Goal: Task Accomplishment & Management: Manage account settings

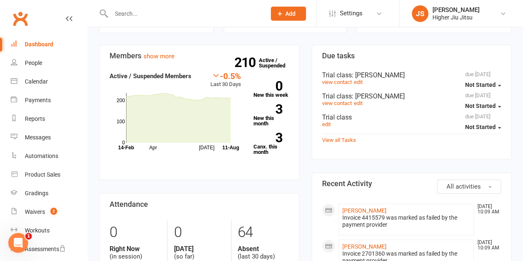
scroll to position [331, 0]
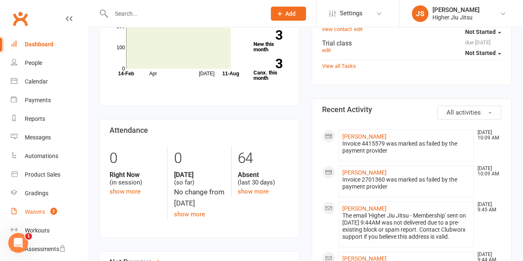
click at [46, 213] on count-badge "2" at bounding box center [51, 211] width 11 height 7
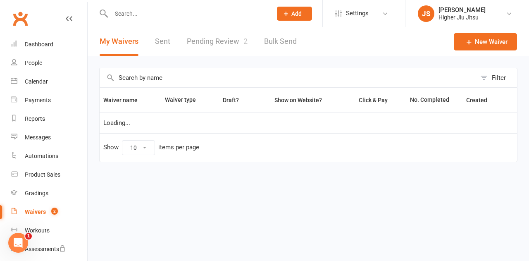
select select "100"
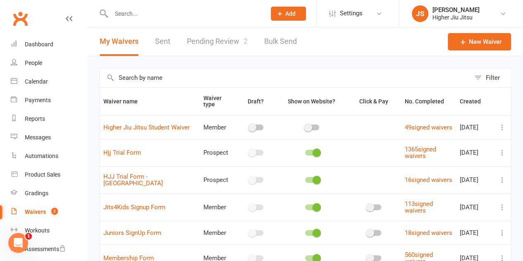
click at [233, 41] on link "Pending Review 2" at bounding box center [217, 41] width 61 height 29
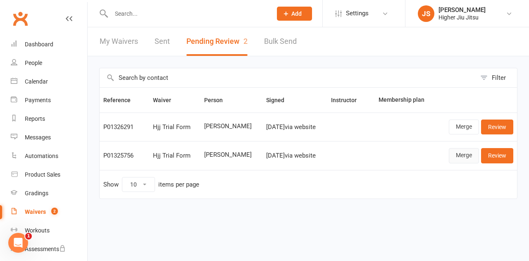
click at [460, 152] on link "Merge" at bounding box center [464, 155] width 30 height 15
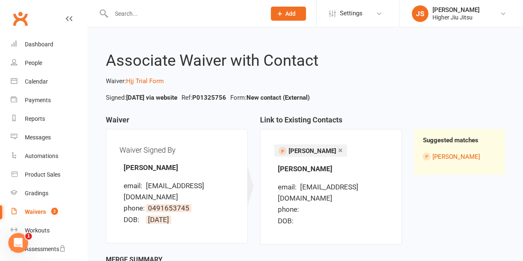
scroll to position [67, 0]
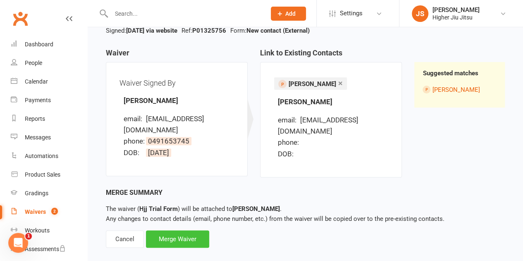
click at [189, 231] on div "Merge Waiver" at bounding box center [177, 238] width 63 height 17
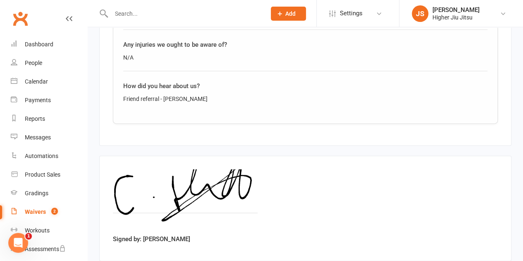
scroll to position [506, 0]
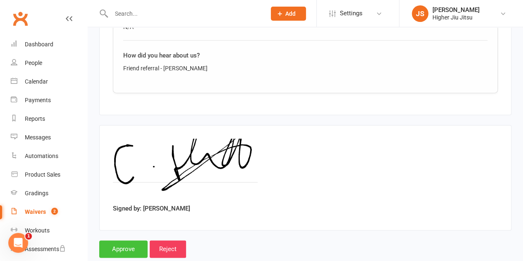
click at [125, 240] on input "Approve" at bounding box center [123, 248] width 48 height 17
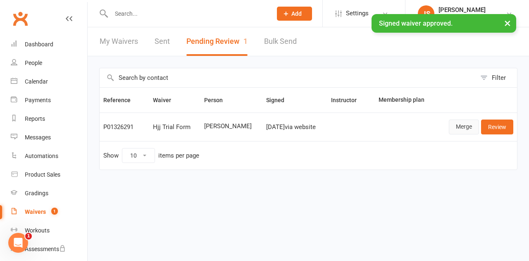
click at [453, 124] on link "Merge" at bounding box center [464, 126] width 30 height 15
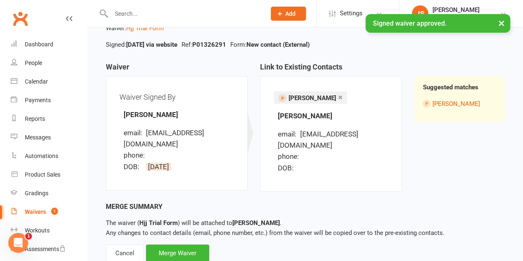
scroll to position [67, 0]
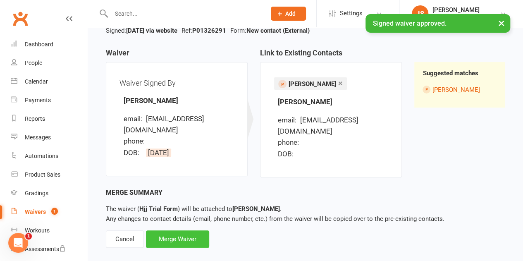
click at [182, 231] on div "Merge Waiver" at bounding box center [177, 238] width 63 height 17
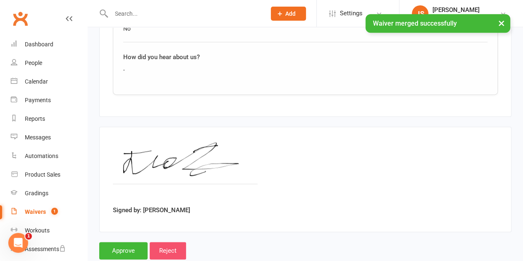
scroll to position [506, 0]
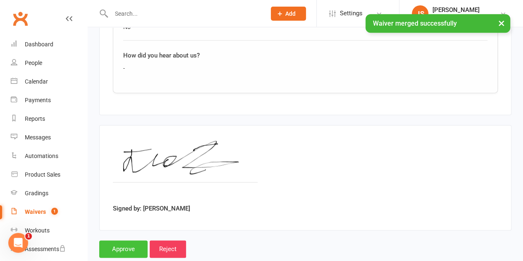
click at [127, 240] on input "Approve" at bounding box center [123, 248] width 48 height 17
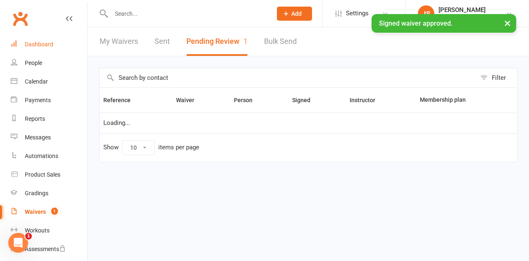
click at [42, 46] on div "Dashboard" at bounding box center [39, 44] width 29 height 7
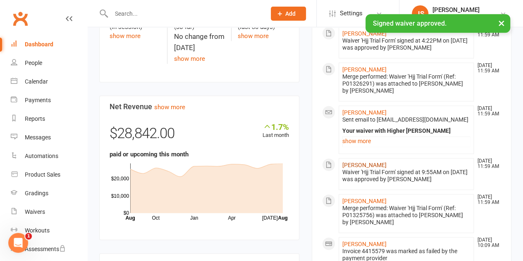
scroll to position [496, 0]
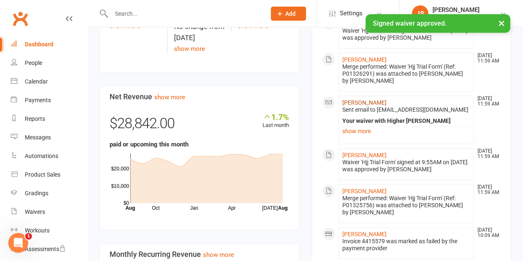
click at [363, 102] on link "[PERSON_NAME]" at bounding box center [364, 102] width 44 height 7
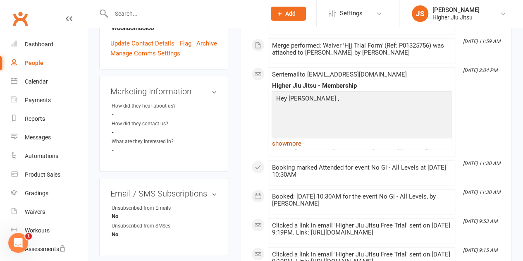
click at [289, 142] on link "show more" at bounding box center [362, 144] width 180 height 12
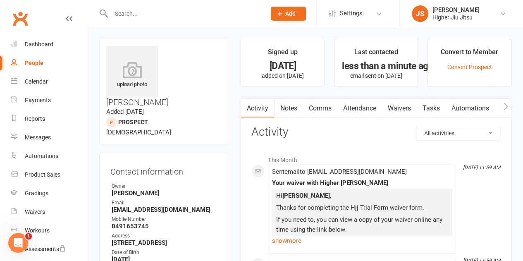
click at [320, 106] on link "Comms" at bounding box center [320, 108] width 34 height 19
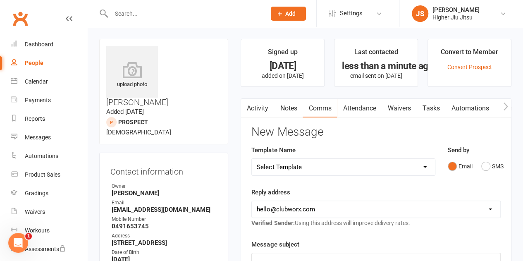
click at [304, 168] on select "Select Template [Email] Let's Reconnect! [Email] Still Interested? [Email] Stil…" at bounding box center [343, 167] width 183 height 17
select select "7"
click at [252, 159] on select "Select Template [Email] Let's Reconnect! [Email] Still Interested? [Email] Stil…" at bounding box center [343, 167] width 183 height 17
drag, startPoint x: 325, startPoint y: 205, endPoint x: 325, endPoint y: 215, distance: 10.8
click at [325, 205] on select "[EMAIL_ADDRESS][DOMAIN_NAME] [PERSON_NAME][EMAIL_ADDRESS][DOMAIN_NAME] [PERSON_…" at bounding box center [376, 209] width 248 height 17
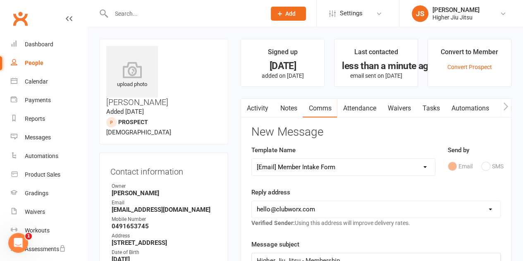
select select "1"
click at [252, 201] on select "[EMAIL_ADDRESS][DOMAIN_NAME] [PERSON_NAME][EMAIL_ADDRESS][DOMAIN_NAME] [PERSON_…" at bounding box center [376, 209] width 248 height 17
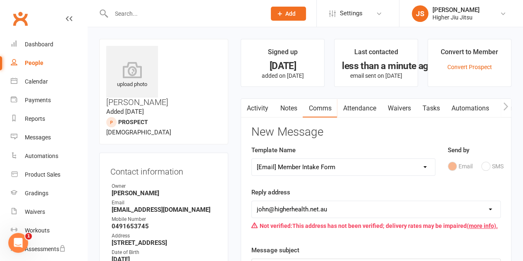
click at [334, 177] on div "Template Name Select Template [Email] Let's Reconnect! [Email] Still Interested…" at bounding box center [343, 166] width 196 height 42
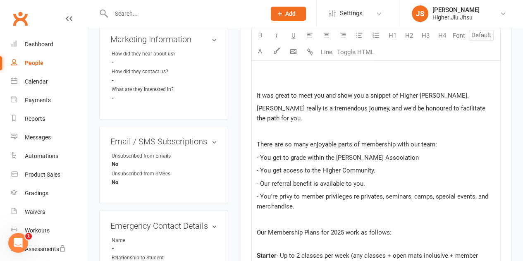
scroll to position [289, 0]
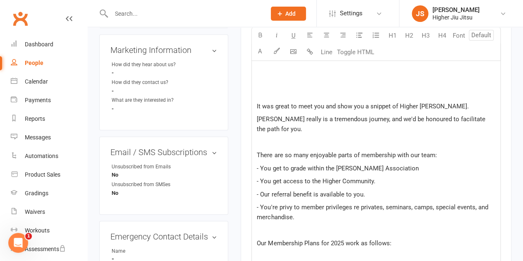
click at [275, 98] on p at bounding box center [376, 93] width 239 height 10
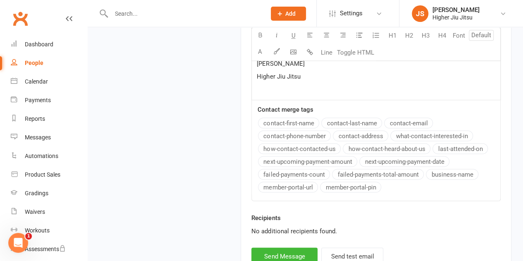
scroll to position [785, 0]
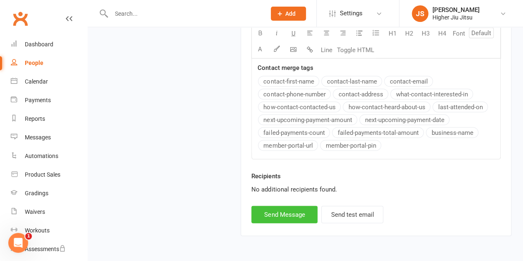
click at [285, 219] on button "Send Message" at bounding box center [284, 214] width 66 height 17
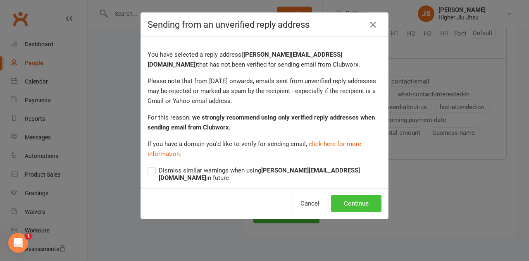
click at [365, 189] on div "Cancel Continue" at bounding box center [264, 203] width 247 height 31
click at [365, 195] on button "Continue" at bounding box center [356, 203] width 50 height 17
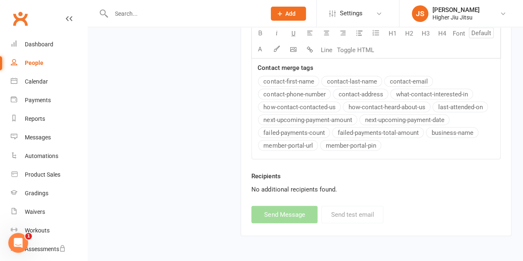
select select
select select "0"
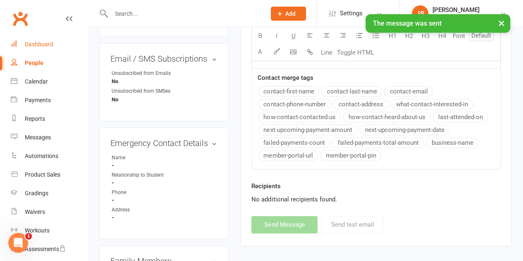
click at [50, 45] on div "Dashboard" at bounding box center [39, 44] width 29 height 7
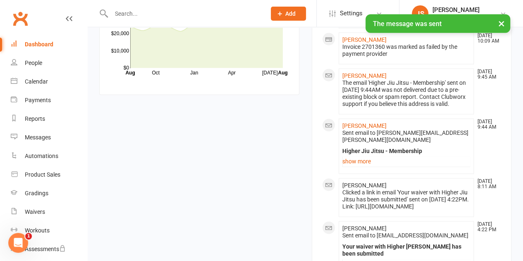
scroll to position [785, 0]
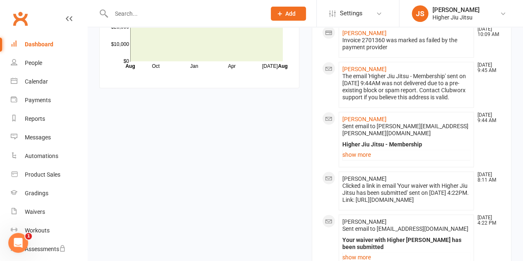
drag, startPoint x: 428, startPoint y: 102, endPoint x: 423, endPoint y: 76, distance: 26.2
click at [423, 76] on div "The email 'Higher Jiu Jitsu - Membership' sent on [DATE] 9:44AM was not deliver…" at bounding box center [406, 87] width 128 height 28
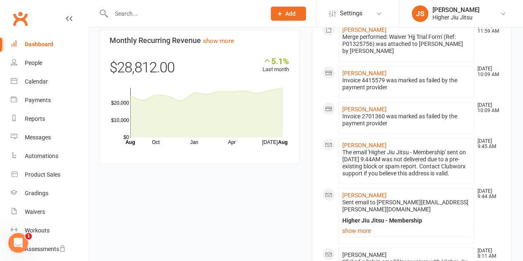
scroll to position [744, 0]
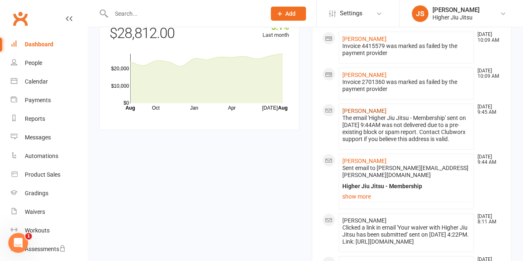
click at [360, 108] on link "[PERSON_NAME]" at bounding box center [364, 110] width 44 height 7
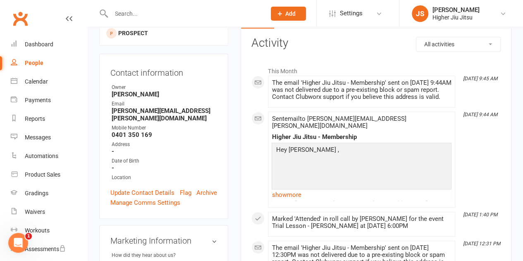
scroll to position [124, 0]
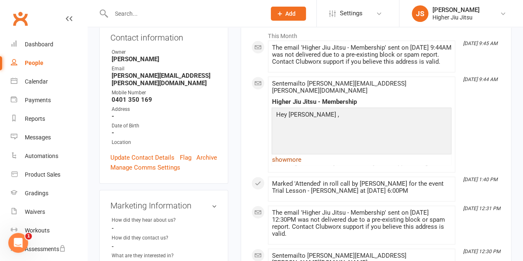
click at [286, 157] on link "show more" at bounding box center [362, 160] width 180 height 12
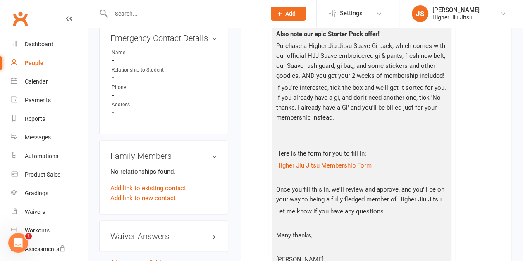
scroll to position [496, 0]
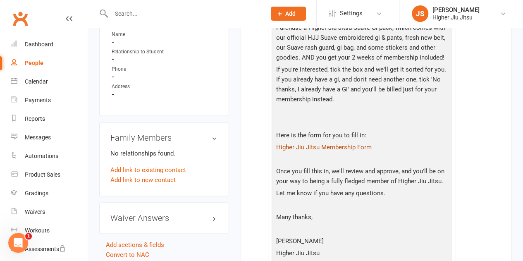
click at [336, 144] on link "Higher Jiu Jitsu Membership Form" at bounding box center [323, 146] width 95 height 7
click at [198, 2] on div at bounding box center [179, 13] width 161 height 27
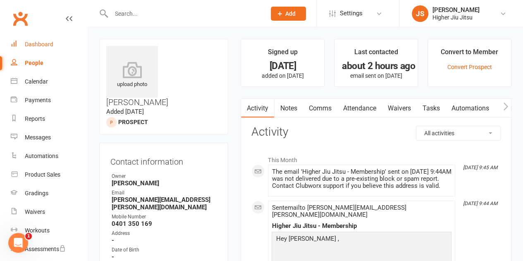
click at [28, 42] on div "Dashboard" at bounding box center [39, 44] width 29 height 7
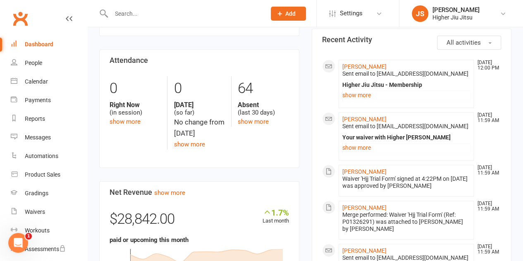
scroll to position [413, 0]
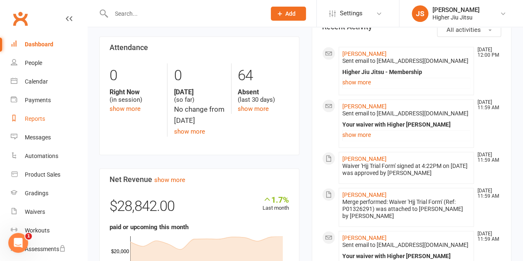
click at [33, 119] on div "Reports" at bounding box center [35, 118] width 20 height 7
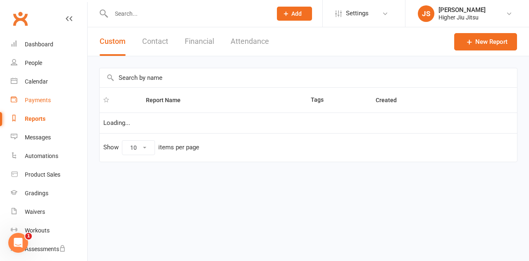
select select "25"
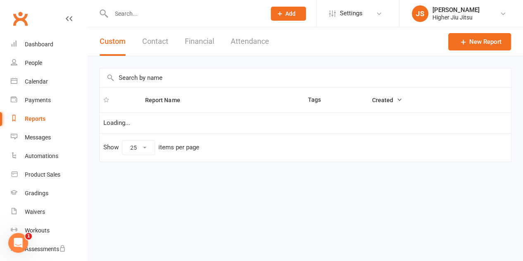
click at [253, 38] on button "Attendance" at bounding box center [250, 41] width 38 height 29
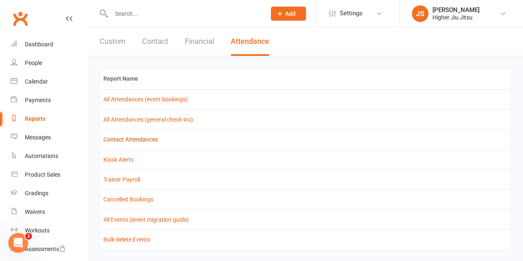
click at [145, 137] on link "Contact Attendances" at bounding box center [130, 139] width 55 height 7
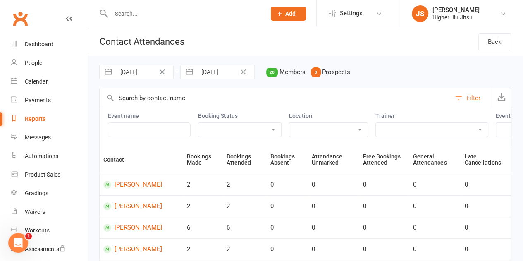
click at [133, 72] on input "[DATE]" at bounding box center [144, 72] width 57 height 14
select select "5"
select select "2025"
select select "6"
select select "2025"
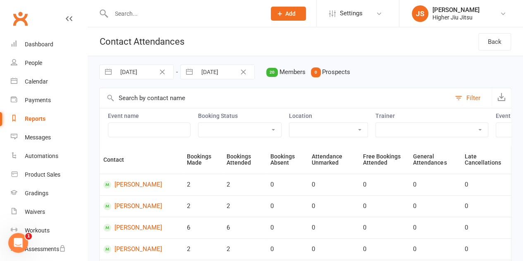
select select "7"
select select "2025"
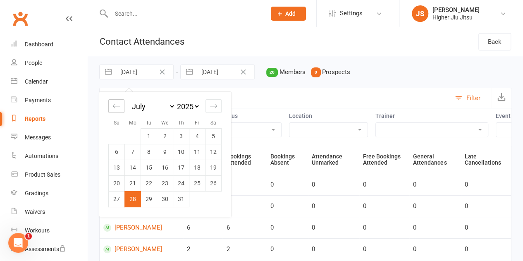
click at [114, 104] on icon "Move backward to switch to the previous month." at bounding box center [116, 106] width 8 height 8
select select "4"
select select "2025"
click at [117, 137] on td "1" at bounding box center [117, 136] width 16 height 16
type input "[DATE]"
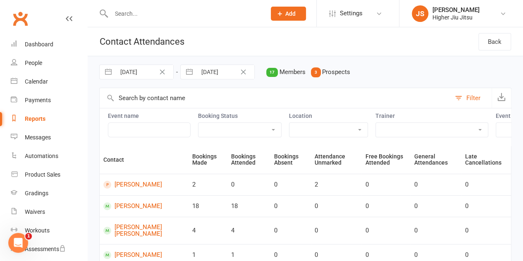
click at [478, 95] on div "Filter" at bounding box center [473, 98] width 14 height 10
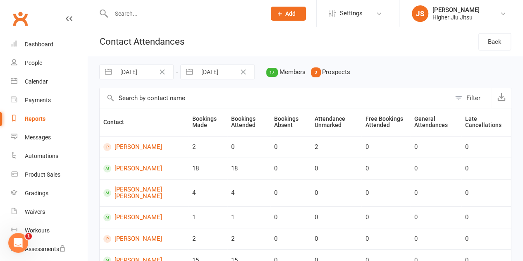
click at [478, 95] on div "Filter" at bounding box center [473, 98] width 14 height 10
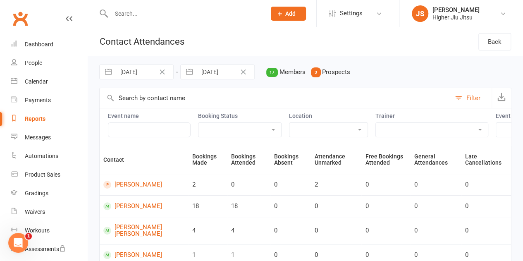
click at [449, 124] on select "[PERSON_NAME] Jitsu Jits4Kids" at bounding box center [482, 130] width 67 height 14
select select "351"
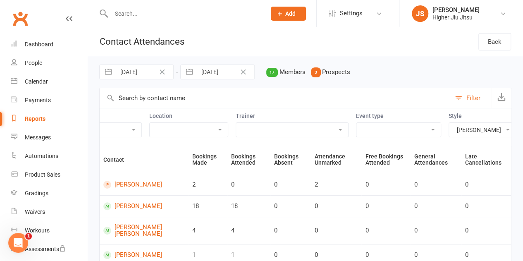
click at [449, 123] on select "[PERSON_NAME] Jitsu Jits4Kids" at bounding box center [482, 130] width 67 height 14
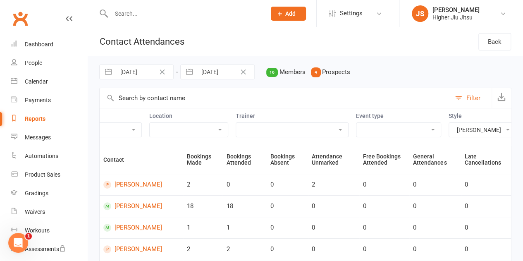
click at [471, 95] on div "Filter" at bounding box center [473, 98] width 14 height 10
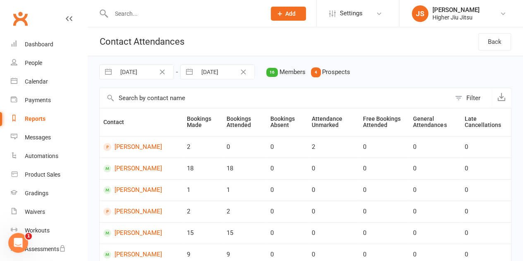
click at [471, 96] on div "Filter" at bounding box center [473, 98] width 14 height 10
select select "351"
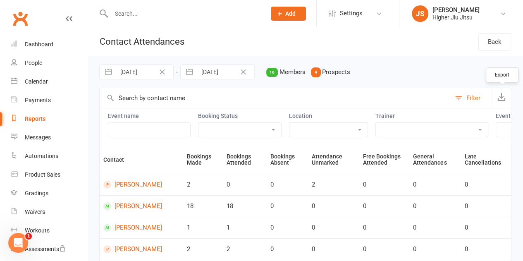
click at [504, 97] on icon "button" at bounding box center [501, 97] width 8 height 8
click at [38, 44] on div "Dashboard" at bounding box center [39, 44] width 29 height 7
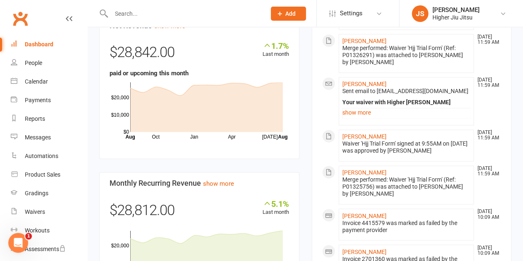
scroll to position [579, 0]
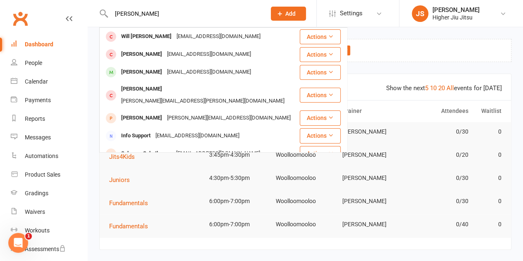
type input "sulltan"
click at [288, 12] on span "Add" at bounding box center [290, 13] width 10 height 7
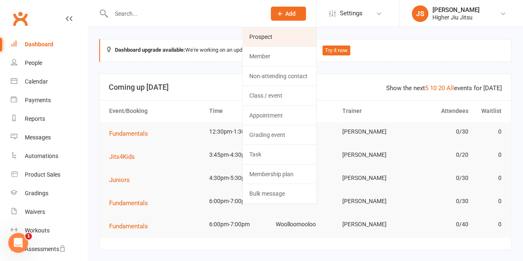
click at [288, 35] on link "Prospect" at bounding box center [280, 36] width 74 height 19
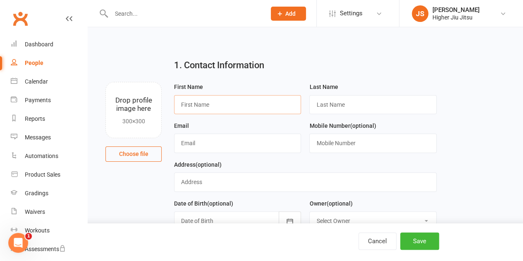
drag, startPoint x: 223, startPoint y: 102, endPoint x: 212, endPoint y: 100, distance: 11.4
click at [223, 102] on input "text" at bounding box center [237, 104] width 127 height 19
type input "Sulltan"
type input "Hareb"
paste input "🔥"
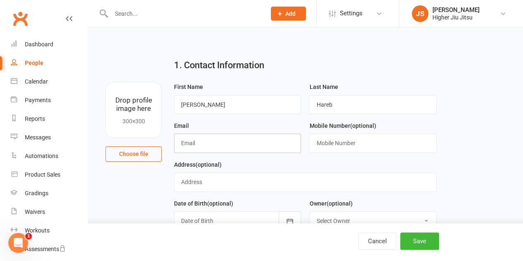
type input "🔥"
type input "sulltanhareb@gmail.com"
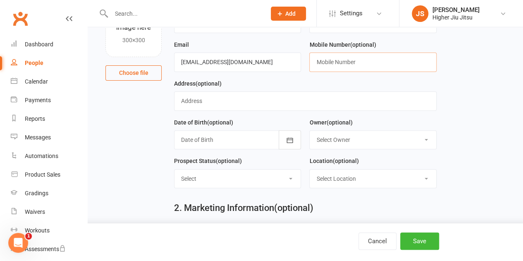
scroll to position [83, 0]
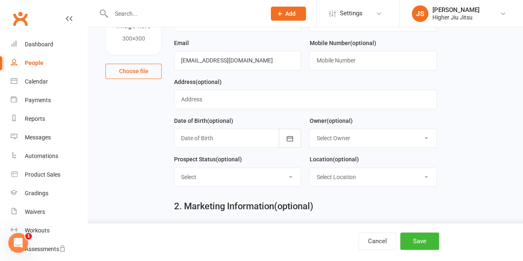
drag, startPoint x: 381, startPoint y: 142, endPoint x: 373, endPoint y: 154, distance: 14.7
click at [381, 142] on select "Select Owner John Smallios Matthew Voger Mason Bradley Hampson Kristel Cassidy …" at bounding box center [373, 138] width 126 height 18
select select "0"
click at [310, 129] on select "Select Owner John Smallios Matthew Voger Mason Bradley Hampson Kristel Cassidy …" at bounding box center [373, 138] width 126 height 18
click at [375, 177] on select "Select Location Woolloomooloo" at bounding box center [373, 177] width 126 height 18
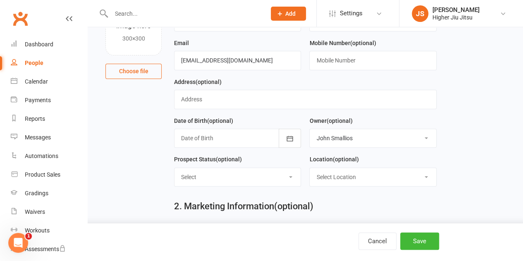
select select "0"
click at [310, 168] on select "Select Location Woolloomooloo" at bounding box center [373, 177] width 126 height 18
click at [414, 243] on button "Save" at bounding box center [419, 240] width 39 height 17
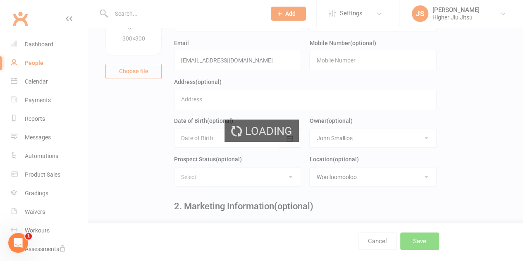
scroll to position [0, 0]
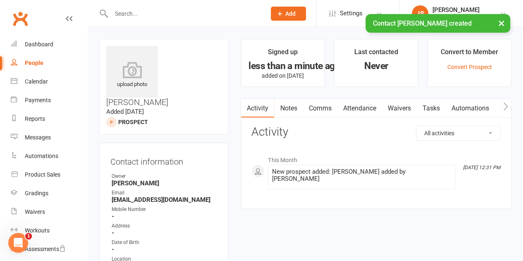
click at [327, 112] on link "Comms" at bounding box center [320, 108] width 34 height 19
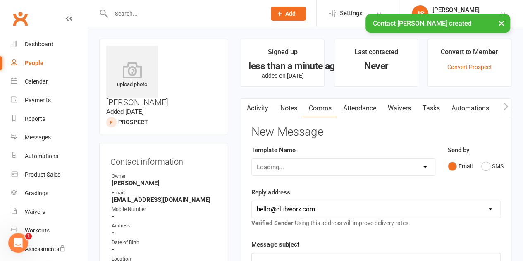
click at [322, 167] on div "Loading..." at bounding box center [343, 166] width 184 height 17
click at [322, 167] on select "Select Template [Email] Let's Reconnect! [Email] Still Interested? [Email] Stil…" at bounding box center [343, 167] width 183 height 17
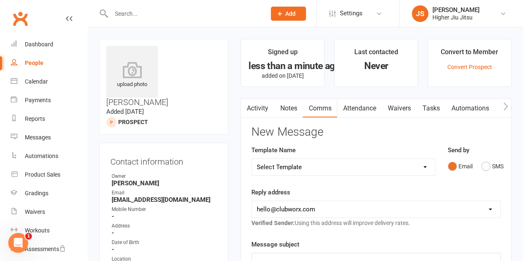
select select "21"
click at [252, 159] on select "Select Template [Email] Let's Reconnect! [Email] Still Interested? [Email] Stil…" at bounding box center [343, 167] width 183 height 17
click at [322, 211] on select "[EMAIL_ADDRESS][DOMAIN_NAME] [PERSON_NAME][EMAIL_ADDRESS][DOMAIN_NAME] [PERSON_…" at bounding box center [376, 209] width 248 height 17
select select "1"
click at [252, 201] on select "[EMAIL_ADDRESS][DOMAIN_NAME] [PERSON_NAME][EMAIL_ADDRESS][DOMAIN_NAME] [PERSON_…" at bounding box center [376, 209] width 248 height 17
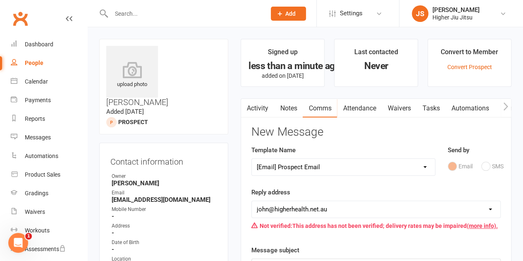
click at [322, 192] on div "Reply address hello@clubworx.com john@higherhealth.net.au david@allreadydone.co…" at bounding box center [375, 210] width 249 height 46
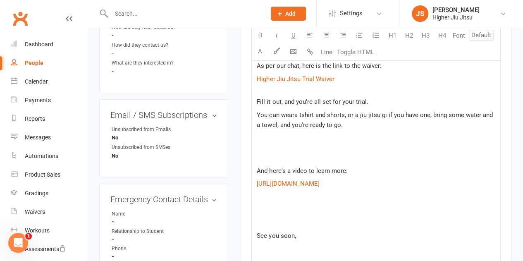
scroll to position [331, 0]
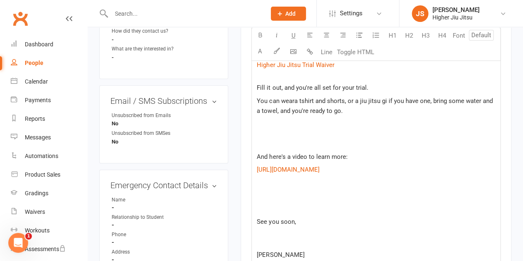
click at [374, 88] on p "Fill it out, and you're all set for your trial." at bounding box center [376, 88] width 239 height 10
click at [314, 143] on p at bounding box center [376, 143] width 239 height 10
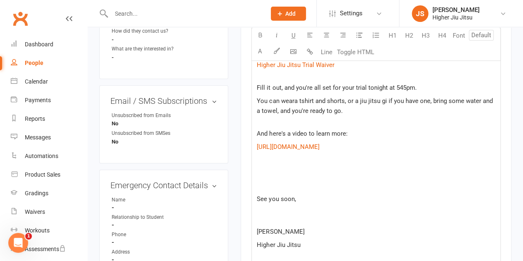
click at [275, 169] on p at bounding box center [376, 173] width 239 height 10
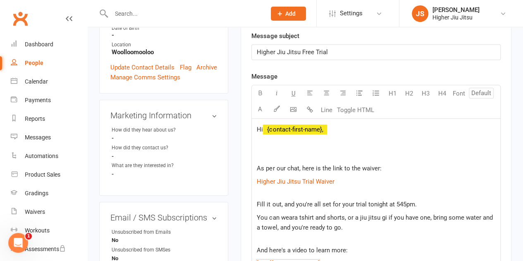
scroll to position [207, 0]
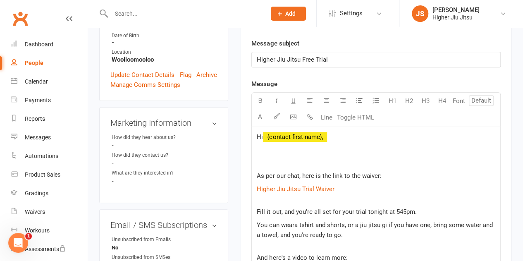
click at [273, 155] on div "Hi ﻿ {contact-first-name}, As per our chat, here is the link to the waiver: $ H…" at bounding box center [376, 252] width 248 height 253
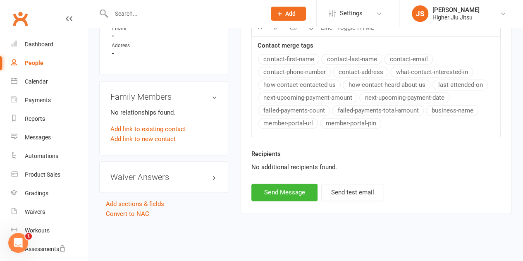
scroll to position [538, 0]
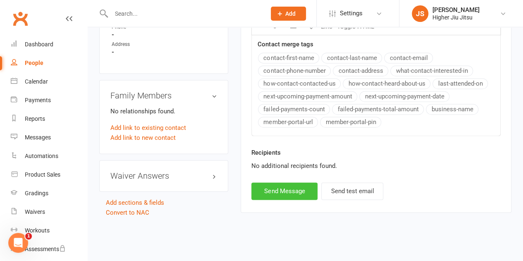
click at [291, 191] on button "Send Message" at bounding box center [284, 190] width 66 height 17
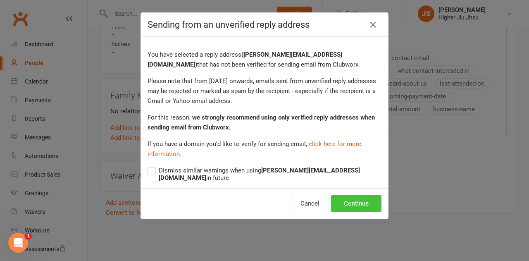
click at [352, 200] on button "Continue" at bounding box center [356, 203] width 50 height 17
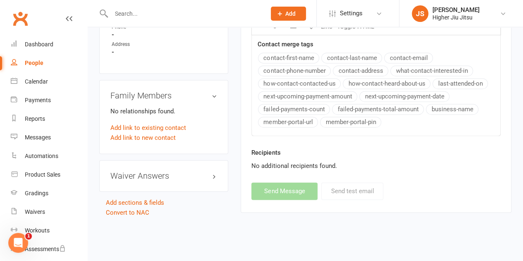
select select
select select "0"
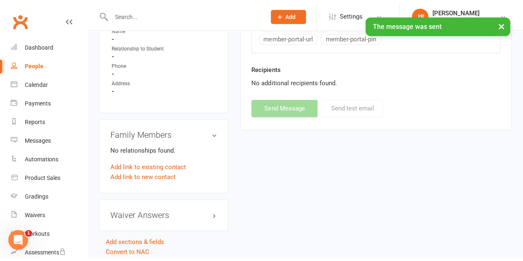
scroll to position [496, 0]
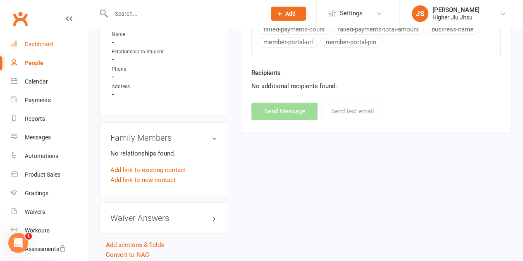
click at [50, 41] on link "Dashboard" at bounding box center [49, 44] width 76 height 19
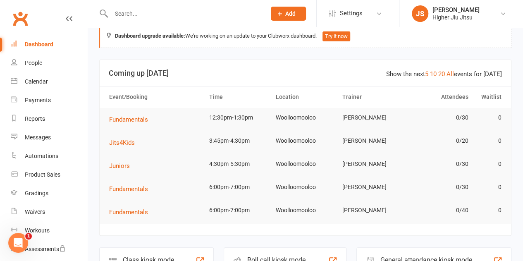
scroll to position [289, 0]
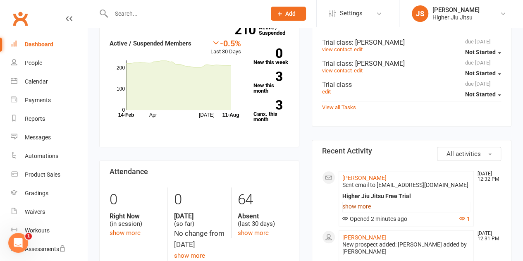
click at [365, 205] on link "show more" at bounding box center [406, 206] width 128 height 12
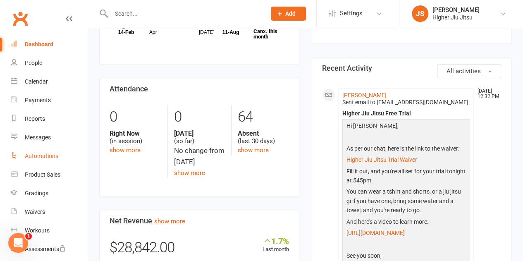
scroll to position [41, 0]
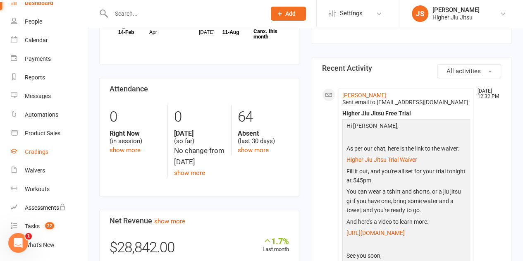
click at [37, 154] on div "Gradings" at bounding box center [37, 151] width 24 height 7
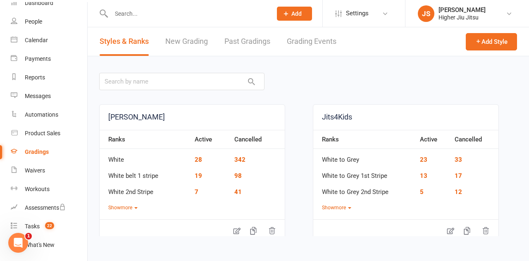
click at [185, 43] on link "New Grading" at bounding box center [186, 41] width 43 height 29
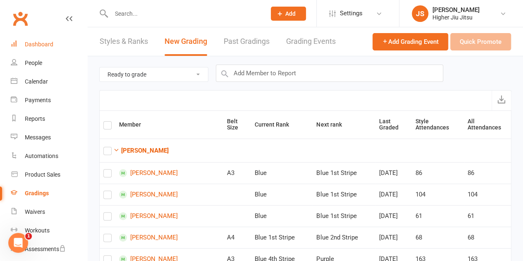
click at [46, 43] on div "Dashboard" at bounding box center [39, 44] width 29 height 7
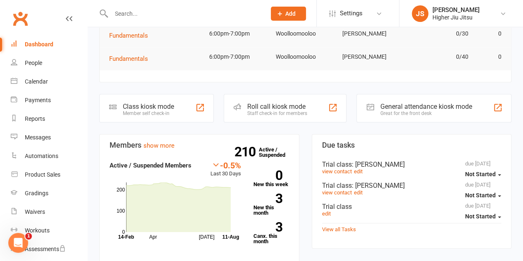
scroll to position [165, 0]
